Goal: Task Accomplishment & Management: Manage account settings

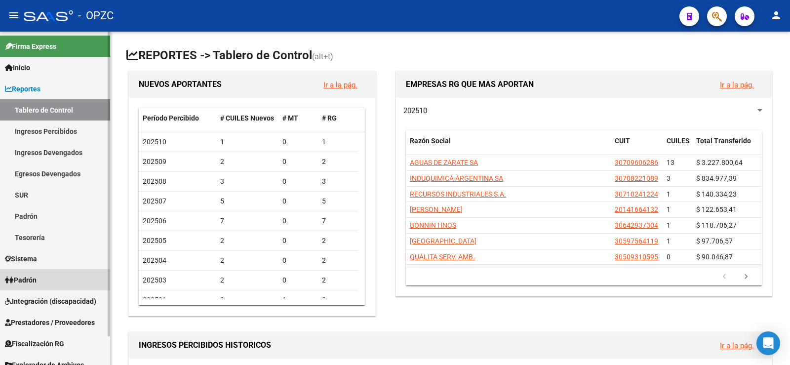
click at [35, 275] on span "Padrón" at bounding box center [21, 279] width 32 height 11
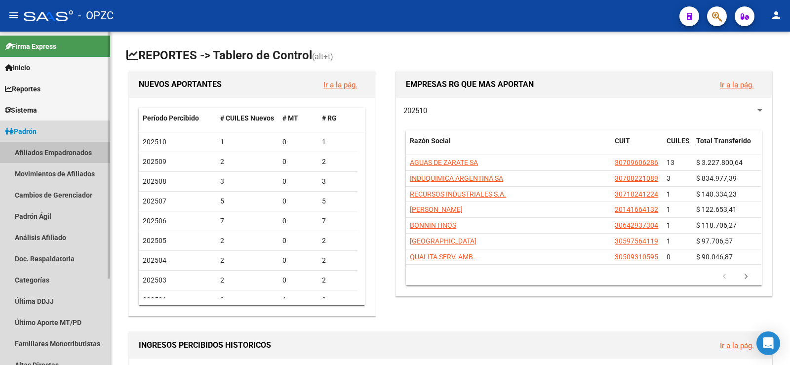
click at [50, 151] on link "Afiliados Empadronados" at bounding box center [55, 152] width 110 height 21
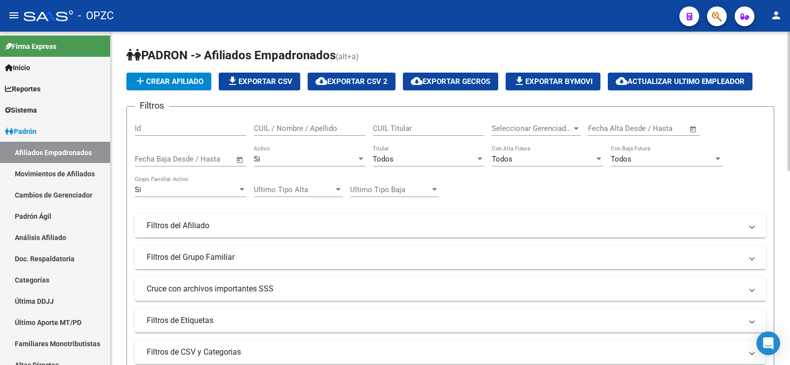
click at [288, 128] on input "CUIL / Nombre / Apellido" at bounding box center [310, 128] width 112 height 9
drag, startPoint x: 283, startPoint y: 127, endPoint x: 246, endPoint y: 126, distance: 36.5
click at [246, 126] on div "Filtros Id chamo CUIL / Nombre / Apellido CUIL Titular Seleccionar Gerenciador …" at bounding box center [450, 224] width 631 height 218
type input "chamo"
click at [286, 161] on div "Si" at bounding box center [305, 159] width 103 height 9
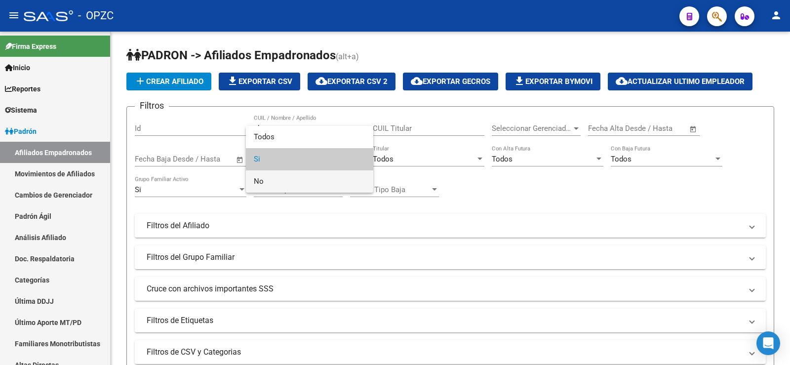
click at [281, 177] on span "No" at bounding box center [310, 181] width 112 height 22
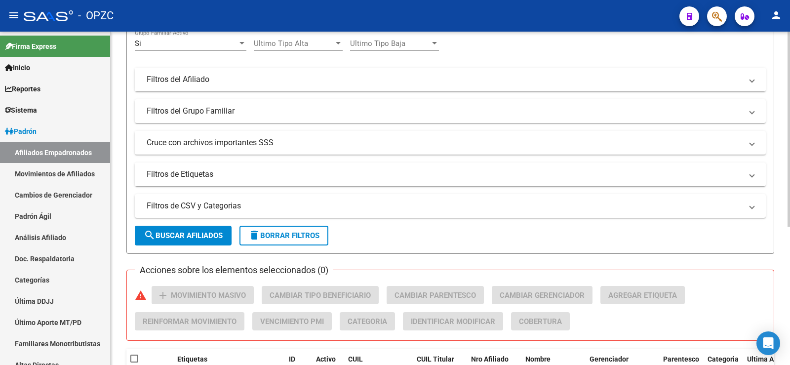
scroll to position [148, 0]
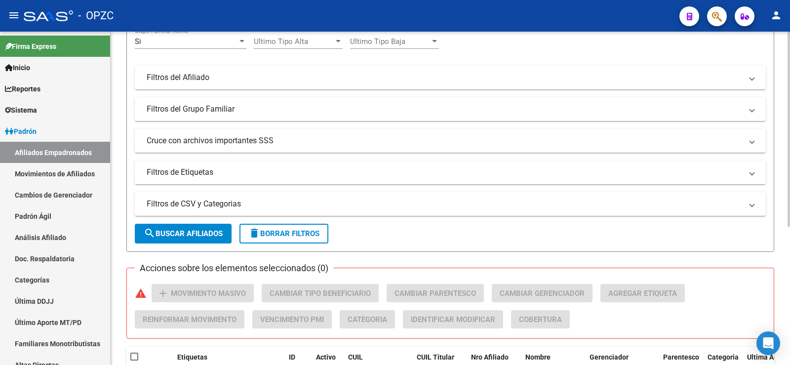
click at [213, 231] on span "search Buscar Afiliados" at bounding box center [183, 233] width 79 height 9
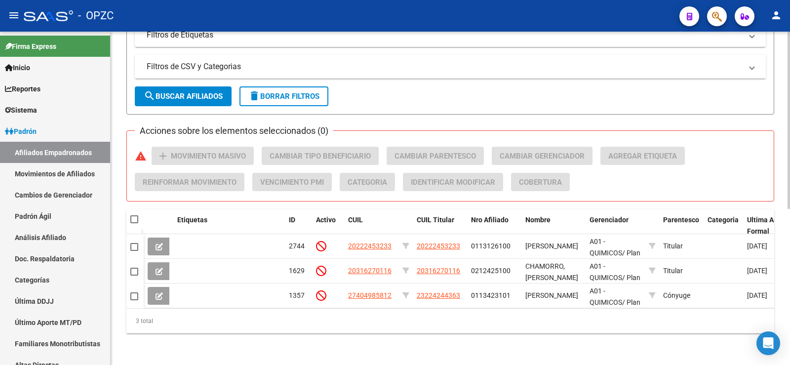
scroll to position [293, 0]
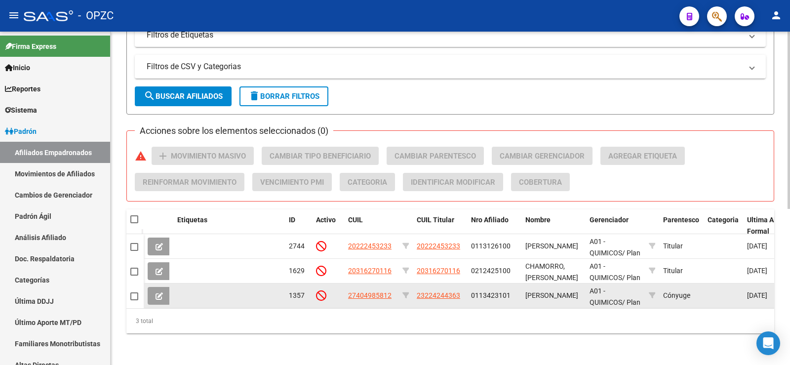
click at [160, 292] on icon at bounding box center [159, 295] width 7 height 7
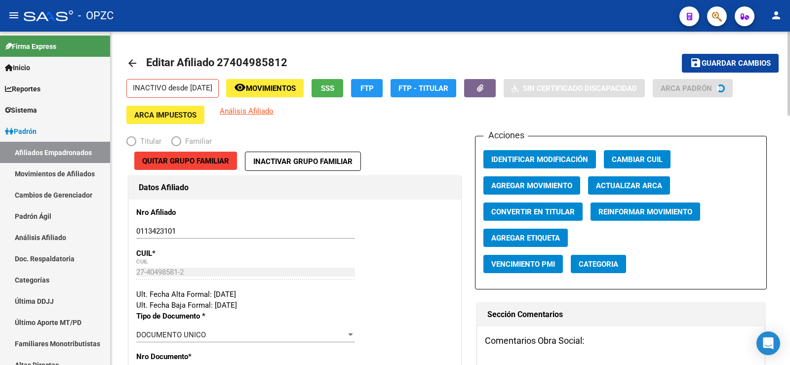
radio input "true"
type input "30-54948651-3"
click at [65, 150] on link "Afiliados Empadronados" at bounding box center [55, 152] width 110 height 21
